Goal: Task Accomplishment & Management: Manage account settings

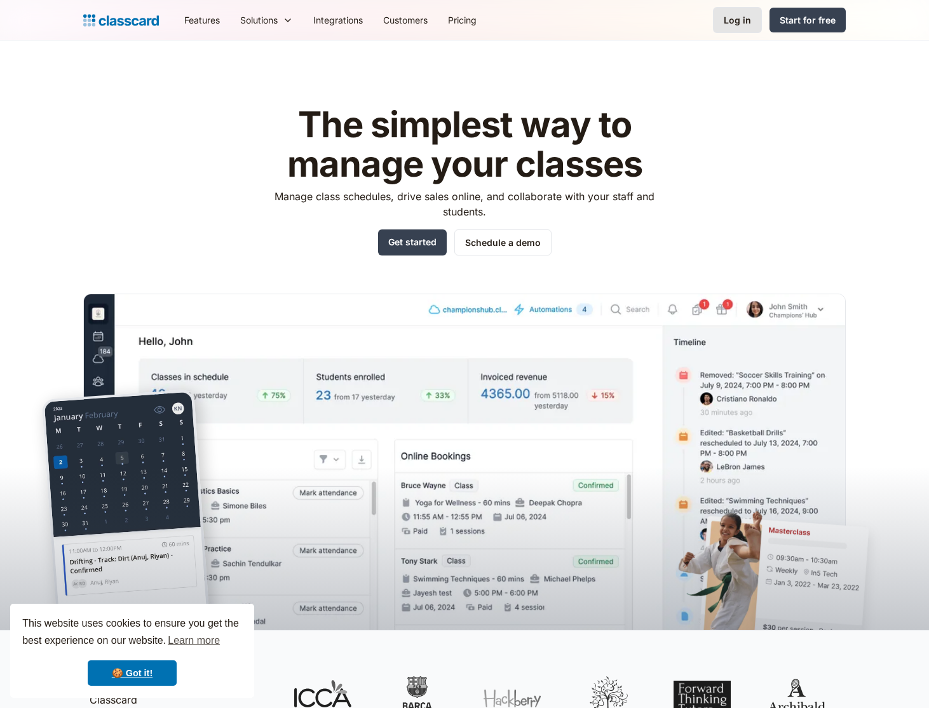
click at [736, 23] on div "Log in" at bounding box center [737, 19] width 27 height 13
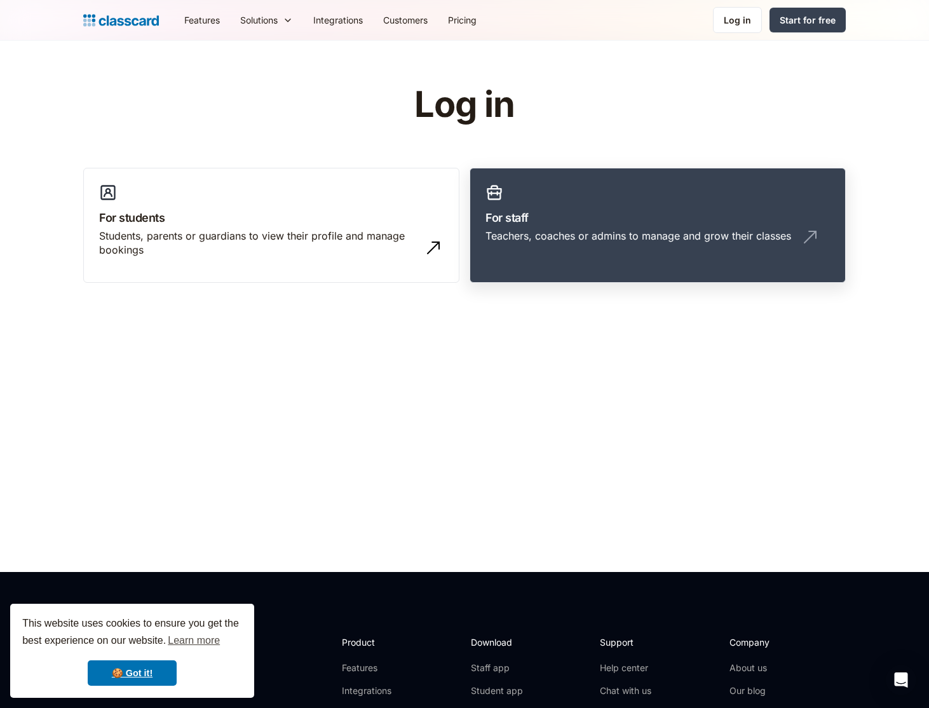
drag, startPoint x: 758, startPoint y: 212, endPoint x: 748, endPoint y: 206, distance: 11.7
click at [758, 212] on h3 "For staff" at bounding box center [657, 217] width 344 height 17
